Goal: Task Accomplishment & Management: Manage account settings

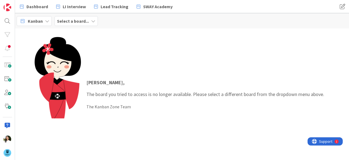
click at [81, 20] on b "Select a board..." at bounding box center [73, 20] width 32 height 5
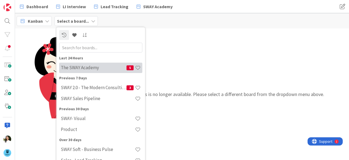
click at [88, 65] on h4 "The SWAY Academy" at bounding box center [94, 67] width 66 height 5
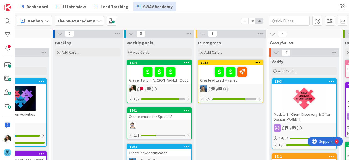
scroll to position [0, 41]
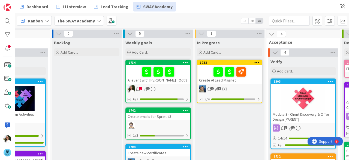
click at [176, 83] on div "AI event with [PERSON_NAME] _Oct 8" at bounding box center [158, 74] width 64 height 19
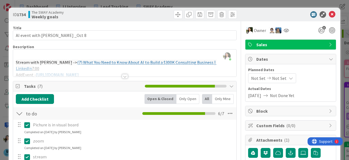
click at [122, 73] on div at bounding box center [124, 69] width 223 height 14
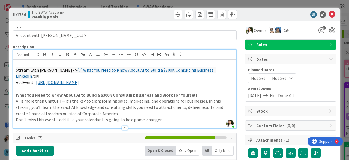
click at [100, 71] on link "(7) What You Need to Know About AI to Build a $300K Consulting Business | Linke…" at bounding box center [116, 73] width 201 height 12
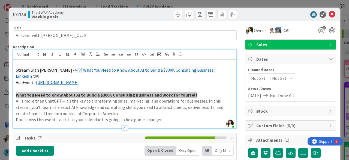
drag, startPoint x: 193, startPoint y: 86, endPoint x: 16, endPoint y: 87, distance: 177.6
click at [16, 92] on p "What You Need to Know About AI to Build a $300K Consulting Business and Work fo…" at bounding box center [125, 95] width 218 height 6
copy strong "What You Need to Know About AI to Build a $300K Consulting Business and Work fo…"
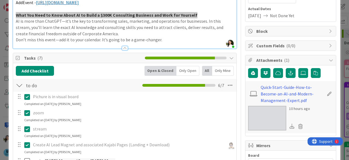
scroll to position [159, 0]
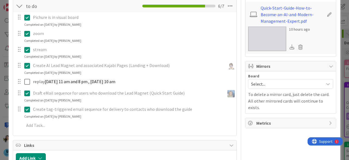
click at [0, 86] on div "ID 1734 The SWAY Academy Weekly goals Title 27 / 128 AI event with [PERSON_NAME…" at bounding box center [174, 80] width 349 height 160
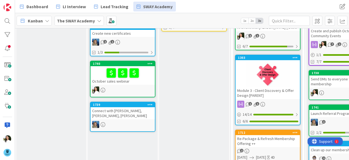
scroll to position [70, 76]
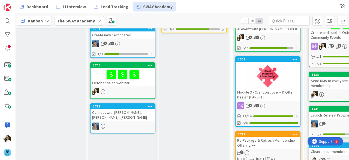
click at [146, 84] on div "October sales webinar" at bounding box center [123, 77] width 64 height 19
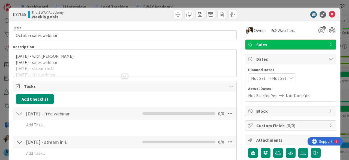
click at [121, 72] on div at bounding box center [124, 69] width 223 height 14
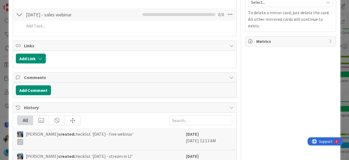
scroll to position [187, 0]
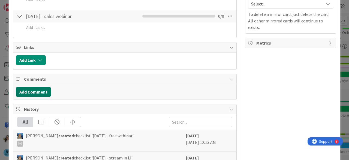
click at [42, 88] on button "Add Comment" at bounding box center [33, 92] width 35 height 10
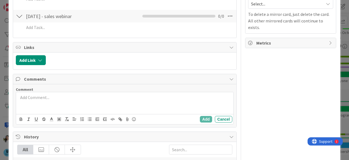
click at [60, 100] on div at bounding box center [124, 103] width 217 height 22
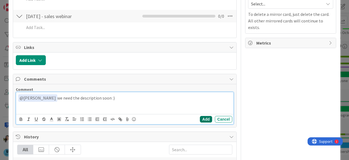
click at [202, 116] on button "Add" at bounding box center [206, 119] width 12 height 7
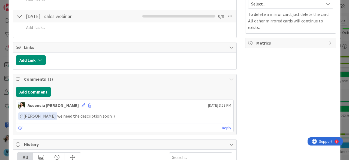
click at [338, 65] on div "ID 1740 The SWAY Academy Weekly goals Title 21 / 128 October sales webinar Desc…" at bounding box center [174, 80] width 349 height 160
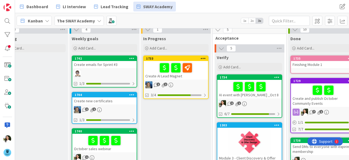
scroll to position [3, 95]
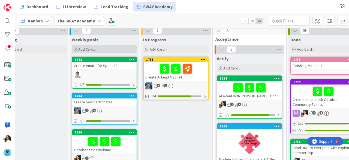
click at [102, 47] on div "Add Card..." at bounding box center [104, 49] width 65 height 8
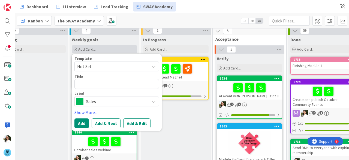
type textarea "x"
type textarea "A"
type textarea "x"
type textarea "AI"
type textarea "x"
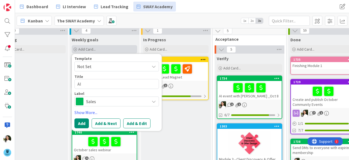
type textarea "AI"
type textarea "x"
type textarea "AI E"
type textarea "x"
type textarea "AI Ev"
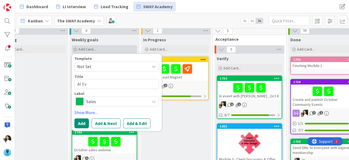
type textarea "x"
type textarea "AI Even"
type textarea "x"
type textarea "AI Event"
type textarea "x"
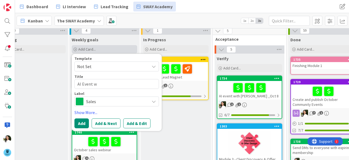
type textarea "AI Event wi"
type textarea "x"
type textarea "AI Event wit"
type textarea "x"
type textarea "AI Event with"
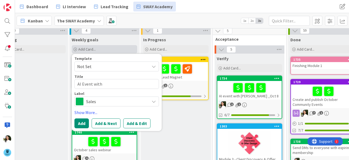
type textarea "x"
type textarea "AI Event with"
type textarea "x"
type textarea "AI Event with D"
type textarea "x"
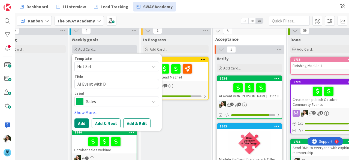
type textarea "AI Event with Da"
type textarea "x"
type textarea "AI Event with [PERSON_NAME]"
type textarea "x"
type textarea "AI Event with [PERSON_NAME]"
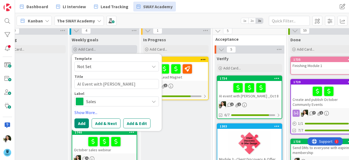
type textarea "x"
type textarea "AI Event with [PERSON_NAME]"
type textarea "x"
type textarea "AI Event with [PERSON_NAME]"
type textarea "x"
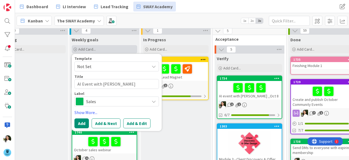
type textarea "AI Event with [PERSON_NAME] -"
type textarea "x"
type textarea "AI Event with [PERSON_NAME] -"
type textarea "x"
type textarea "AI Event with [PERSON_NAME]"
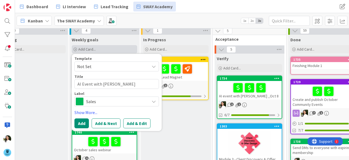
type textarea "x"
type textarea "AI Event with [PERSON_NAME]"
type textarea "x"
type textarea "AI Event with [PERSON_NAME] - Oct"
type textarea "x"
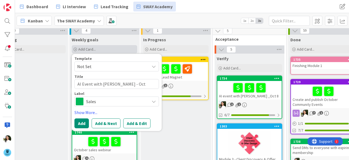
type textarea "AI Event with [PERSON_NAME] - [DATE]"
type textarea "x"
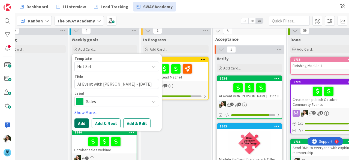
type textarea "AI Event with [PERSON_NAME] - [DATE]"
click at [82, 121] on button "Add" at bounding box center [81, 123] width 14 height 10
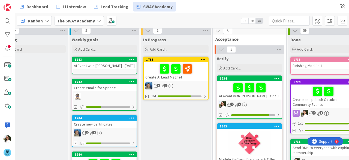
click at [109, 64] on div "AI Event with [PERSON_NAME] - [DATE]" at bounding box center [104, 65] width 64 height 7
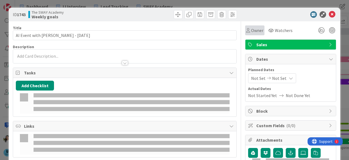
click at [252, 31] on span "Owner" at bounding box center [257, 30] width 12 height 7
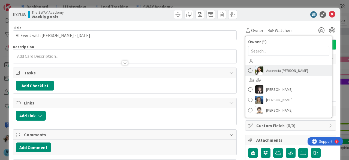
click at [267, 70] on span "Ascencia [PERSON_NAME]" at bounding box center [287, 70] width 42 height 8
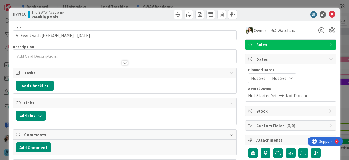
click at [0, 96] on div "ID 1743 The SWAY Academy Weekly goals Title 29 / 128 AI Event with [PERSON_NAME…" at bounding box center [174, 80] width 349 height 160
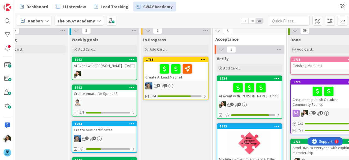
click at [271, 93] on div at bounding box center [249, 87] width 61 height 11
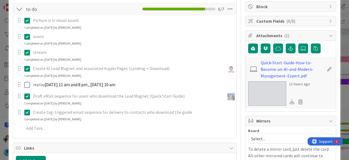
scroll to position [88, 0]
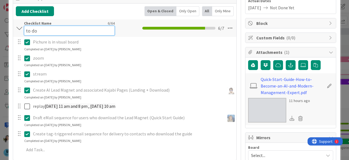
click at [52, 27] on input "to do" at bounding box center [69, 31] width 91 height 10
type input "to do AI webinar"
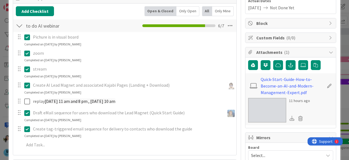
click at [0, 62] on div "ID 1734 The SWAY Academy Verify Title 27 / 128 AI event with [PERSON_NAME] _Oct…" at bounding box center [174, 80] width 349 height 160
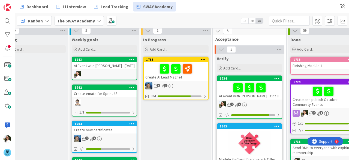
click at [110, 65] on div "AI Event with [PERSON_NAME] - [DATE]" at bounding box center [104, 65] width 64 height 7
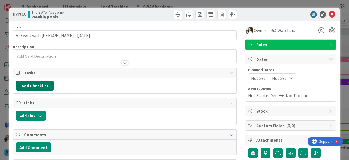
click at [44, 82] on button "Add Checklist" at bounding box center [35, 85] width 38 height 10
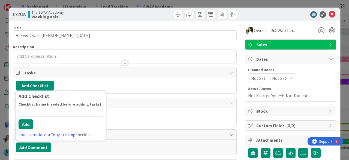
click at [58, 132] on link "Copy existing" at bounding box center [62, 133] width 25 height 5
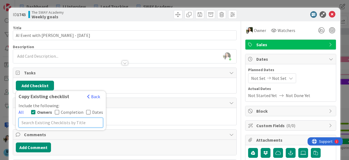
click at [51, 121] on input "text" at bounding box center [61, 122] width 85 height 10
type input "ai webinar"
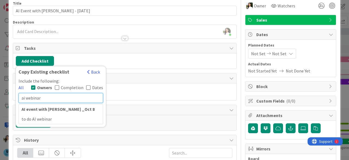
scroll to position [25, 0]
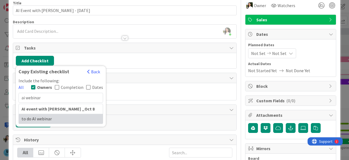
click at [45, 119] on div "to do AI webinar" at bounding box center [61, 118] width 84 height 10
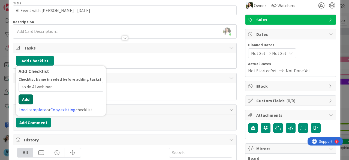
click at [23, 103] on button "Add" at bounding box center [26, 99] width 14 height 10
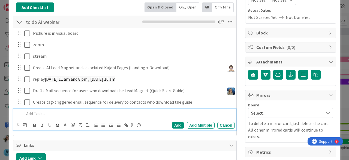
scroll to position [62, 0]
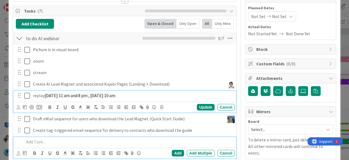
click at [128, 93] on p "replay [DATE] 11 am and 8 pm , [DATE] 10 am" at bounding box center [133, 95] width 200 height 6
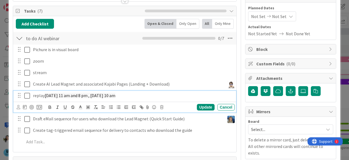
drag, startPoint x: 128, startPoint y: 93, endPoint x: 45, endPoint y: 92, distance: 82.9
click at [45, 92] on p "replay [DATE] 11 am and 8 pm , [DATE] 10 am" at bounding box center [133, 95] width 200 height 6
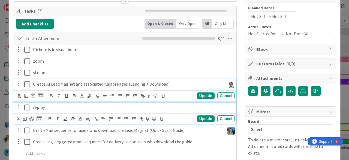
scroll to position [73, 0]
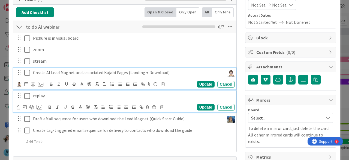
click at [27, 83] on div "Create AI Lead Magnet and associated Kajabi Pages (Landing + Download) Update C…" at bounding box center [124, 79] width 223 height 22
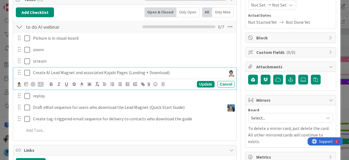
click at [28, 71] on icon at bounding box center [27, 72] width 6 height 7
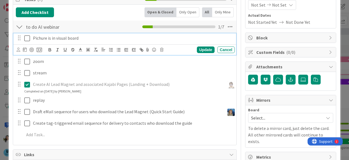
click at [27, 37] on icon at bounding box center [27, 38] width 6 height 7
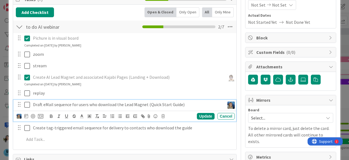
click at [27, 102] on icon at bounding box center [27, 104] width 6 height 7
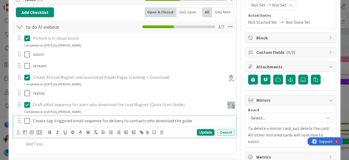
click at [27, 121] on icon at bounding box center [27, 120] width 6 height 7
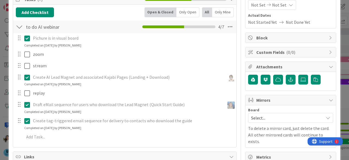
click at [0, 76] on div "ID 1743 The SWAY Academy Weekly goals Title 29 / 128 AI Event with [PERSON_NAME…" at bounding box center [174, 80] width 349 height 160
